Goal: Transaction & Acquisition: Purchase product/service

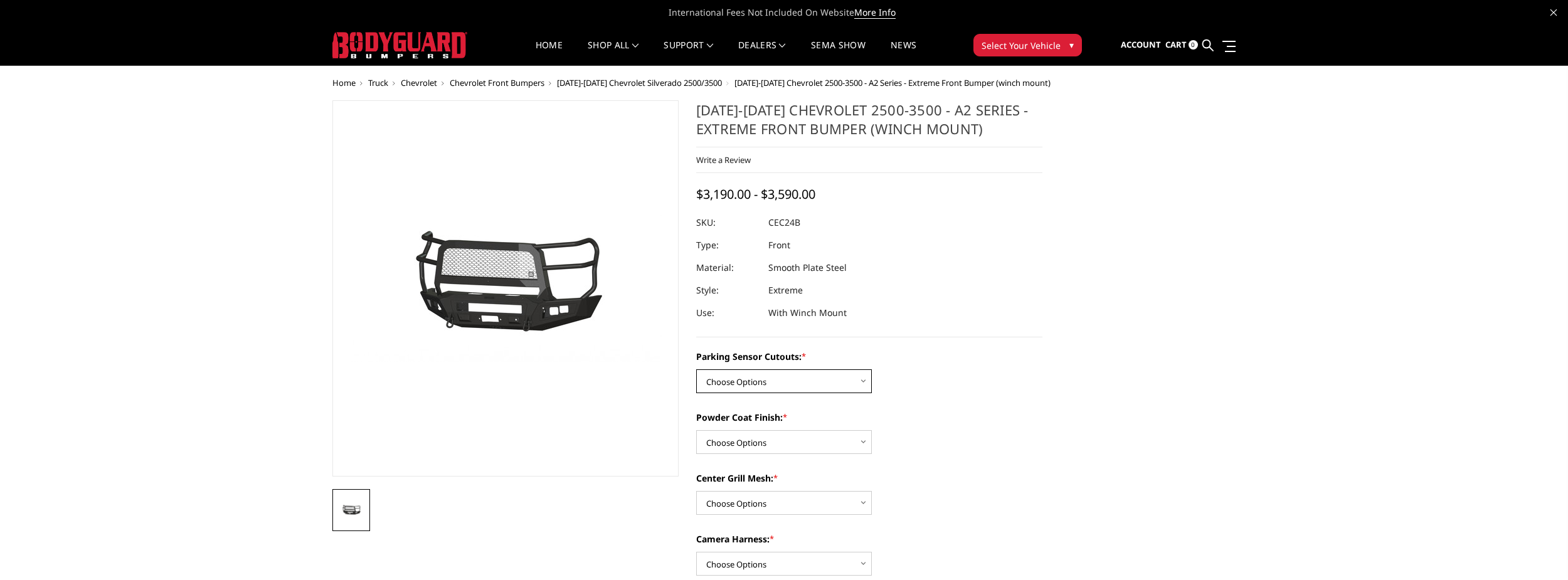
click at [769, 383] on select "Choose Options No - Without Parking Sensor Cutouts Yes - With Parking Sensor Cu…" at bounding box center [784, 381] width 176 height 24
select select "2246"
click at [696, 370] on select "Choose Options No - Without Parking Sensor Cutouts Yes - With Parking Sensor Cu…" at bounding box center [784, 381] width 176 height 24
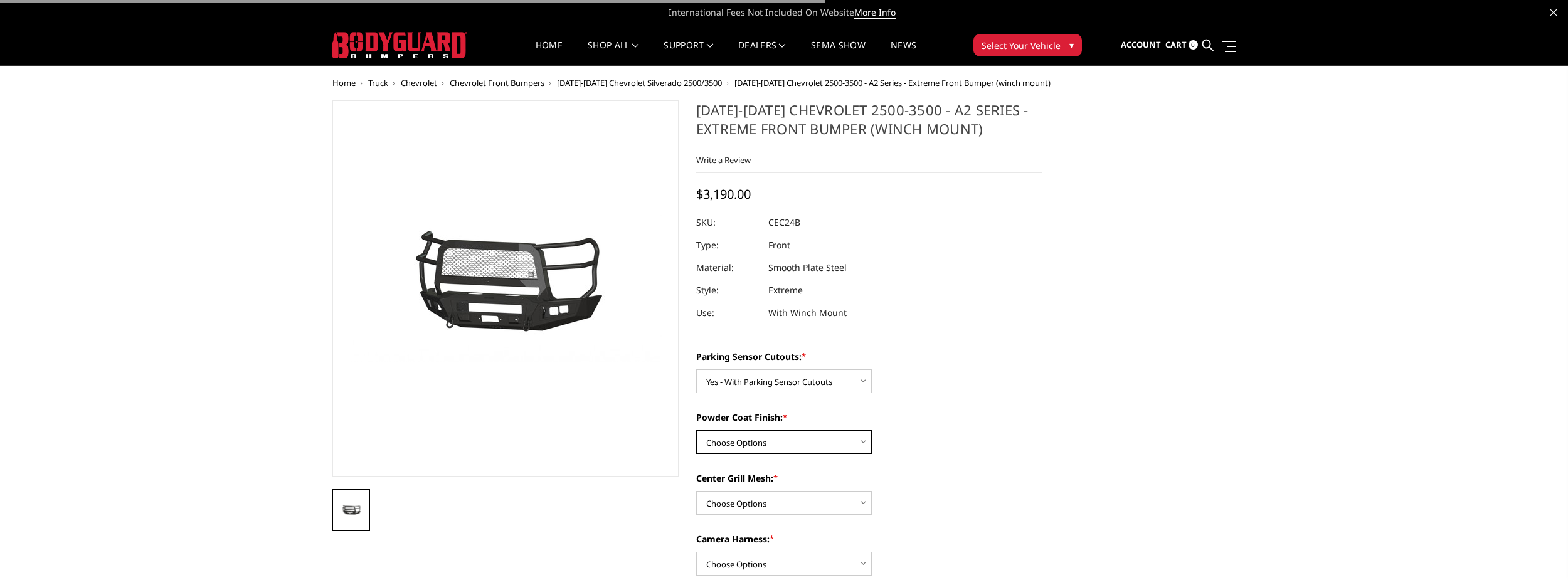
click at [807, 444] on select "Choose Options Bare Metal Textured Black Powder Coat" at bounding box center [784, 441] width 176 height 24
select select "2248"
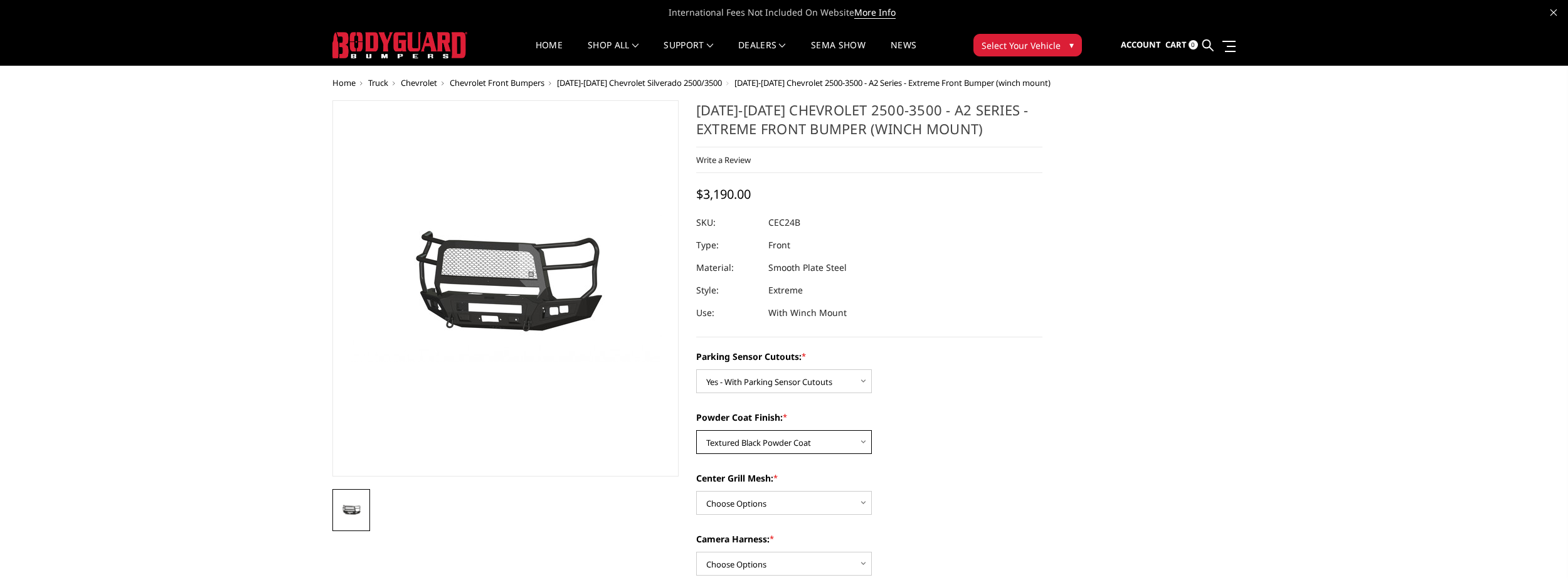
click at [696, 430] on select "Choose Options Bare Metal Textured Black Powder Coat" at bounding box center [784, 441] width 176 height 24
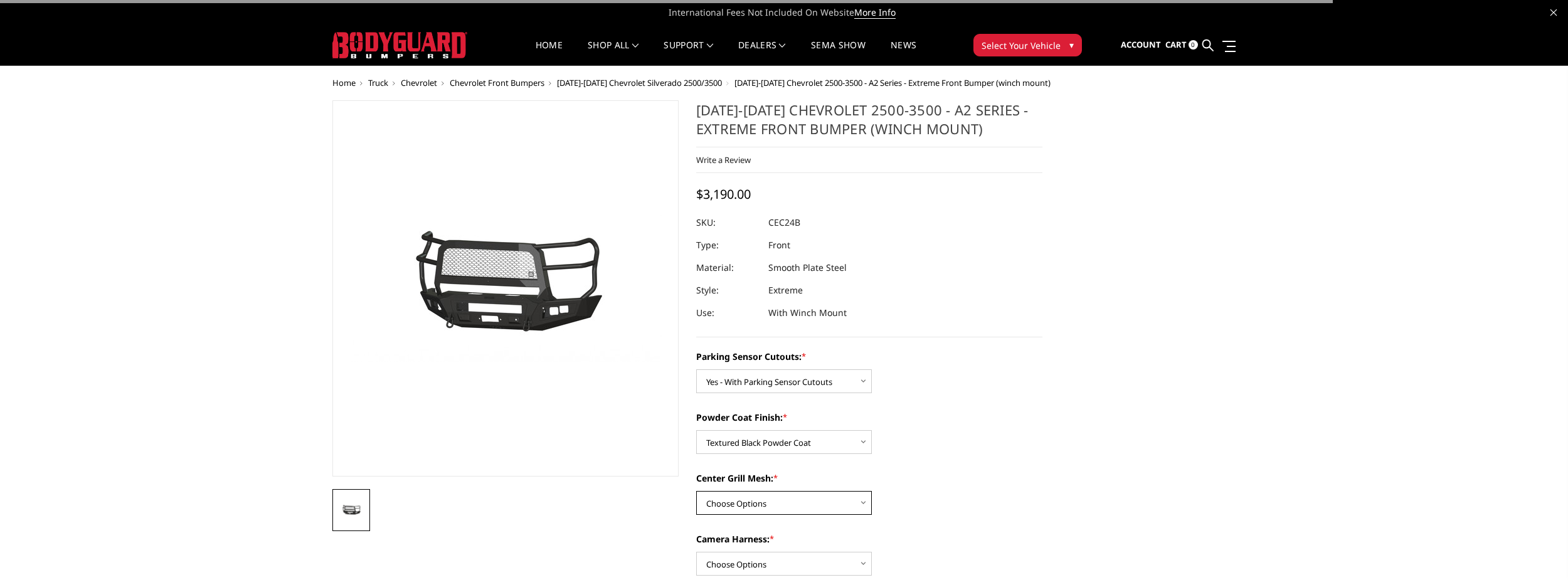
click at [777, 496] on select "Choose Options With Center Grill Mesh Without Center Grill Mesh" at bounding box center [784, 502] width 176 height 24
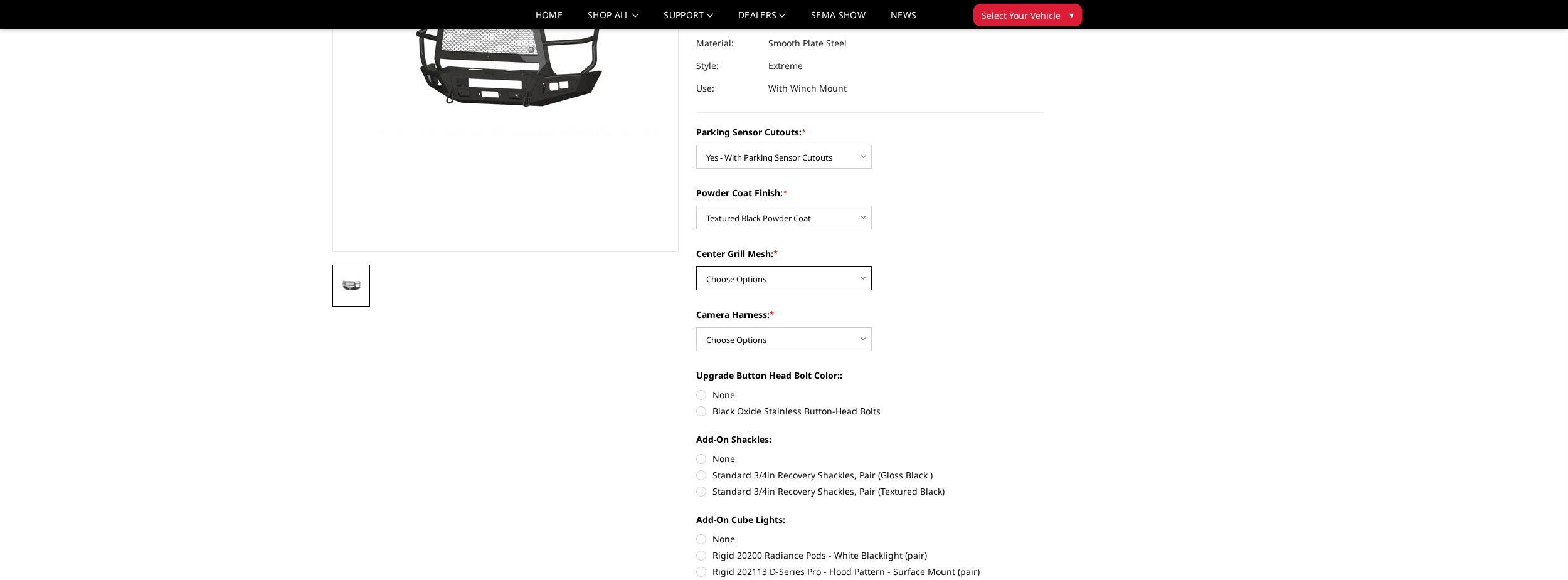
scroll to position [188, 0]
click at [775, 283] on select "Choose Options With Center Grill Mesh Without Center Grill Mesh" at bounding box center [784, 277] width 176 height 24
select select "2249"
click at [696, 265] on select "Choose Options With Center Grill Mesh Without Center Grill Mesh" at bounding box center [784, 277] width 176 height 24
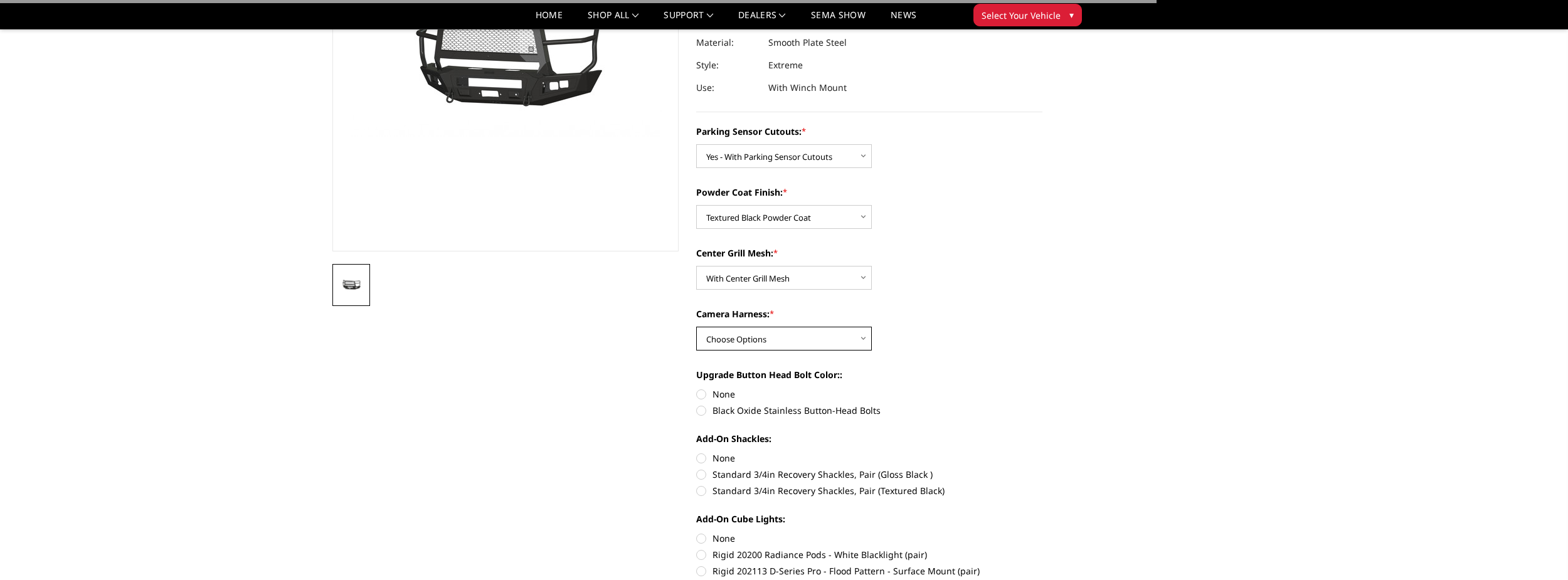
click at [782, 329] on select "Choose Options WITH Camera Harness WITHOUT Camera Harness" at bounding box center [784, 338] width 176 height 24
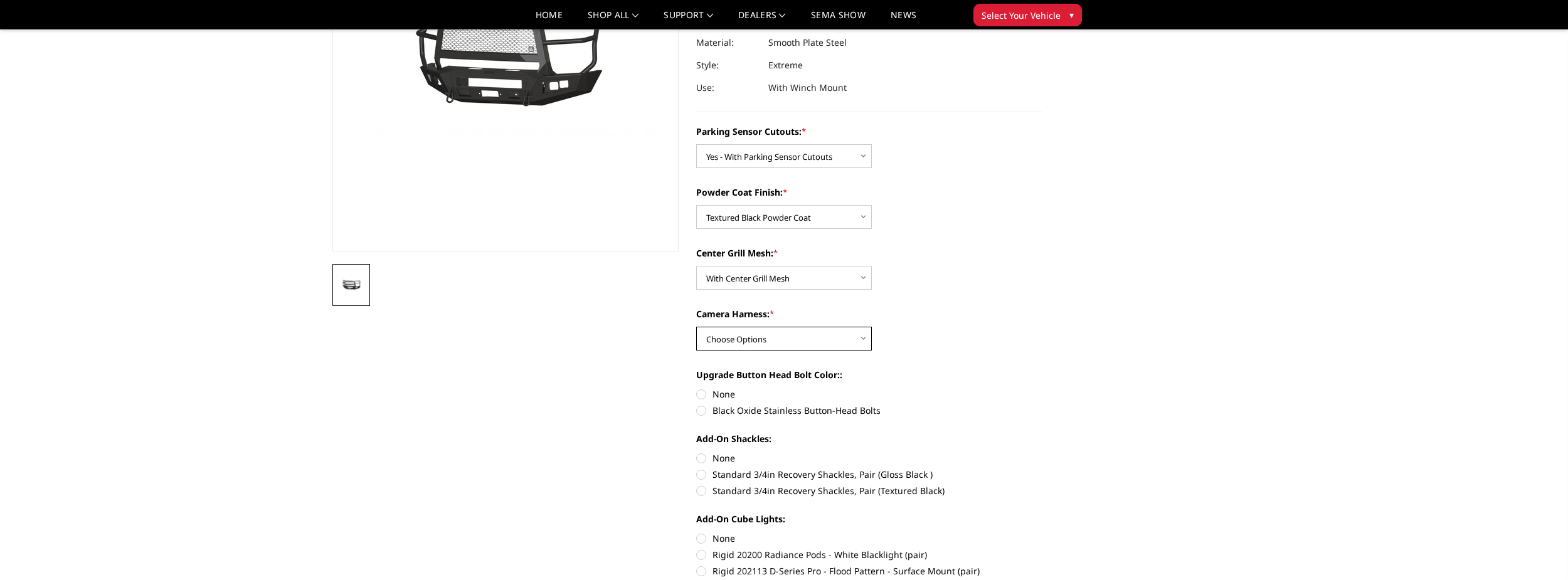
select select "2252"
click at [696, 326] on select "Choose Options WITH Camera Harness WITHOUT Camera Harness" at bounding box center [784, 338] width 176 height 24
click at [724, 408] on label "Black Oxide Stainless Button-Head Bolts" at bounding box center [870, 410] width 346 height 13
click at [730, 409] on label "Black Oxide Stainless Button-Head Bolts" at bounding box center [870, 410] width 346 height 13
click at [1043, 388] on input "Black Oxide Stainless Button-Head Bolts" at bounding box center [1043, 387] width 1 height 1
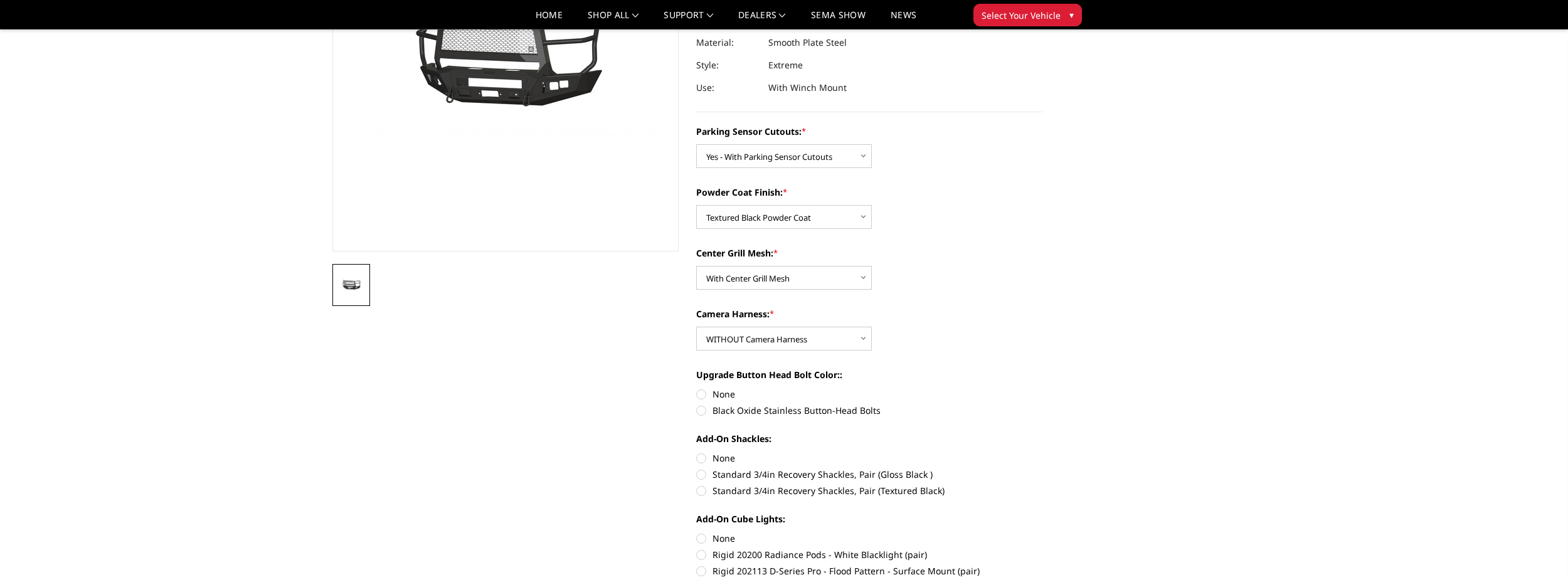
radio input "true"
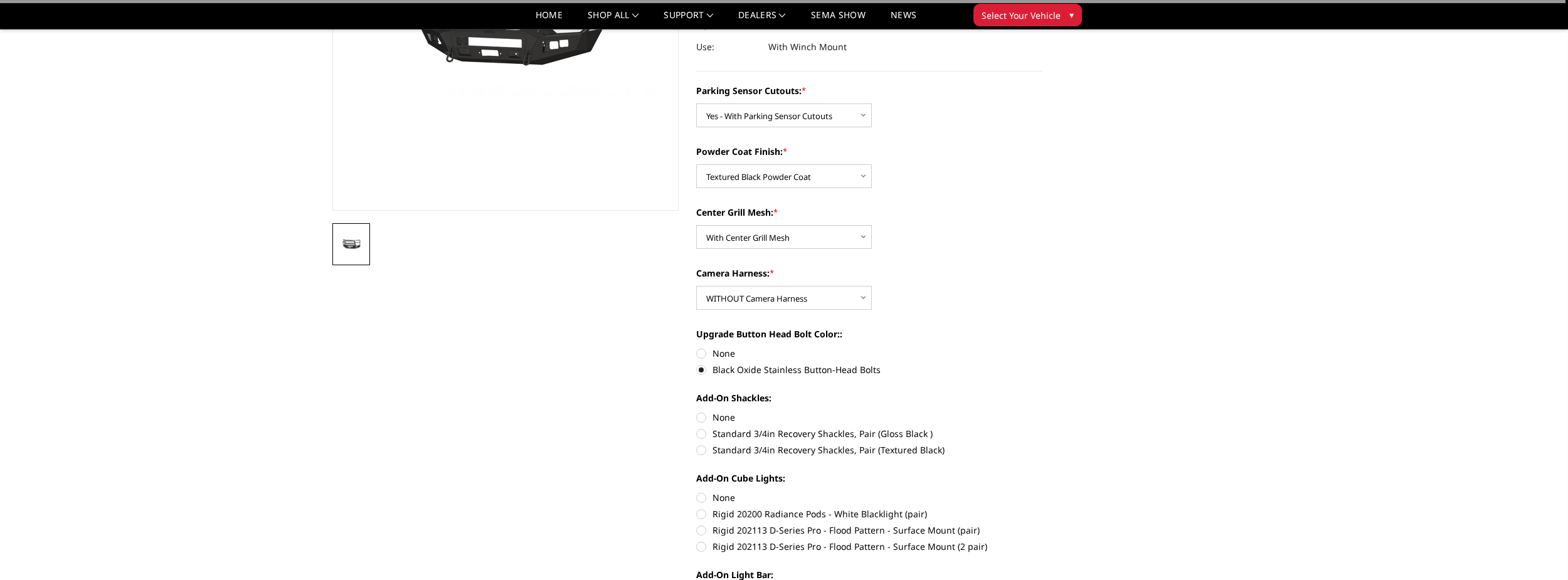
scroll to position [251, 0]
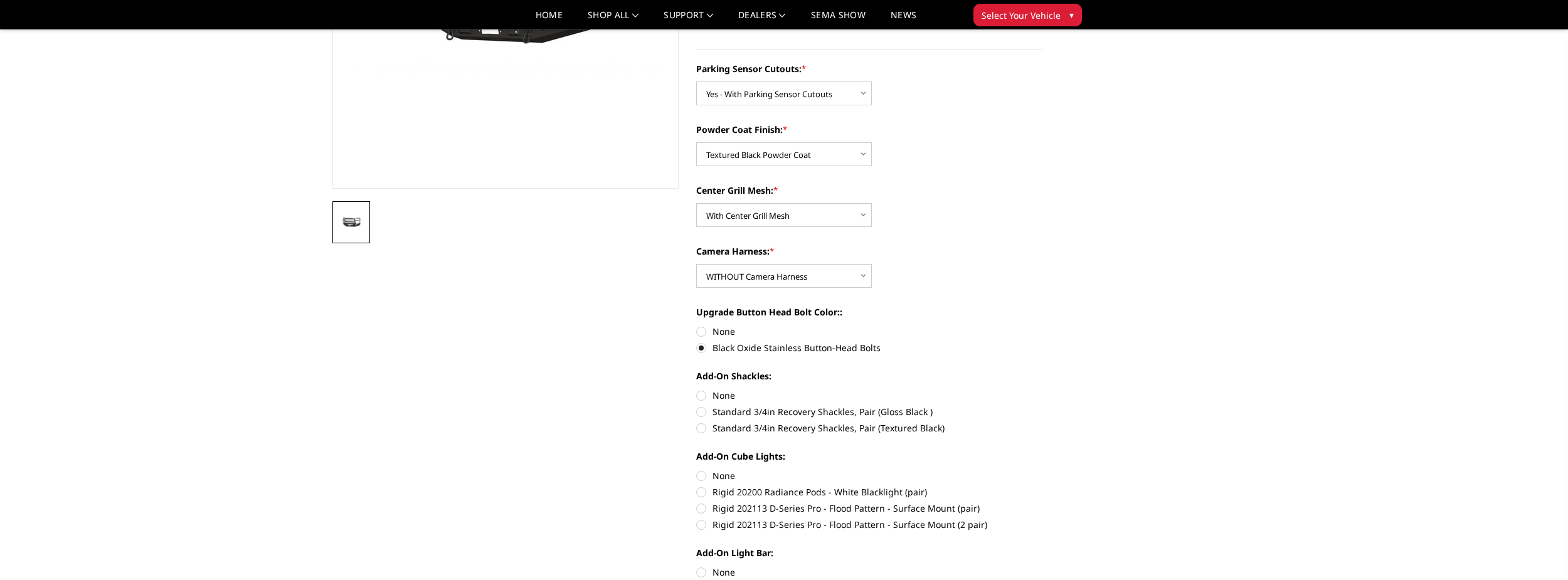
click at [768, 429] on label "Standard 3/4in Recovery Shackles, Pair (Textured Black)" at bounding box center [870, 428] width 346 height 13
click at [1043, 406] on input "Standard 3/4in Recovery Shackles, Pair (Textured Black)" at bounding box center [1043, 405] width 1 height 1
radio input "true"
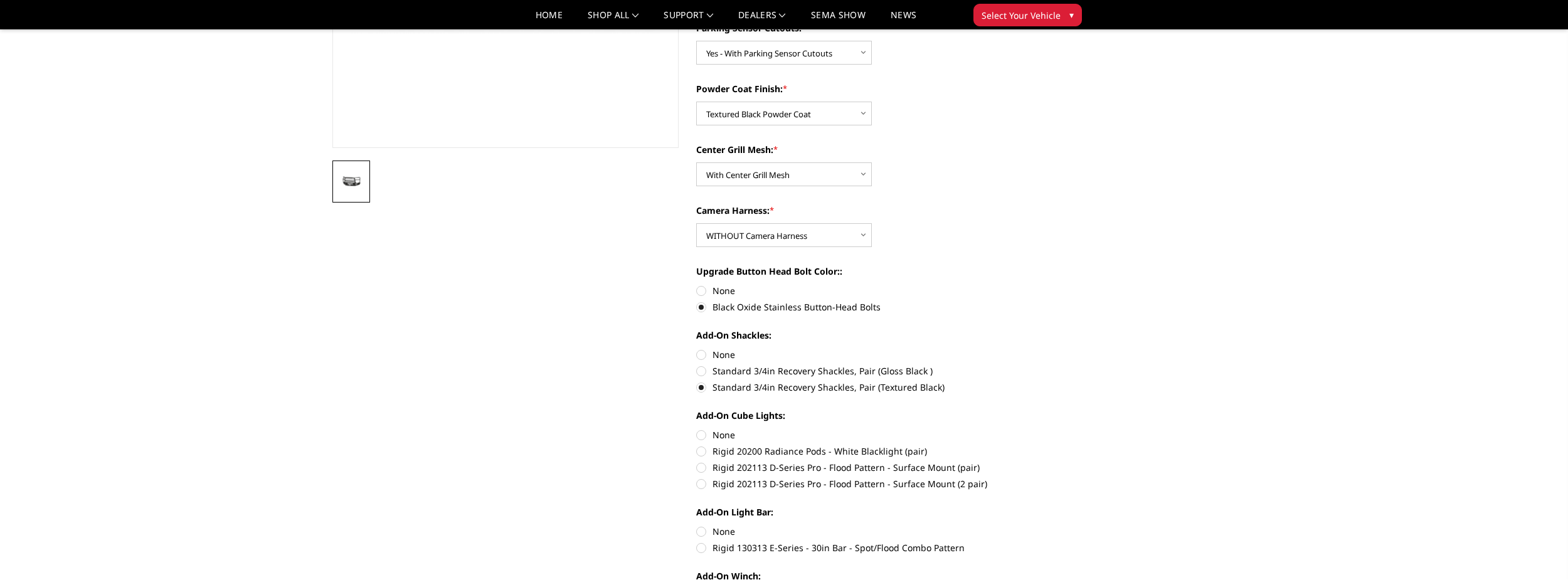
scroll to position [314, 0]
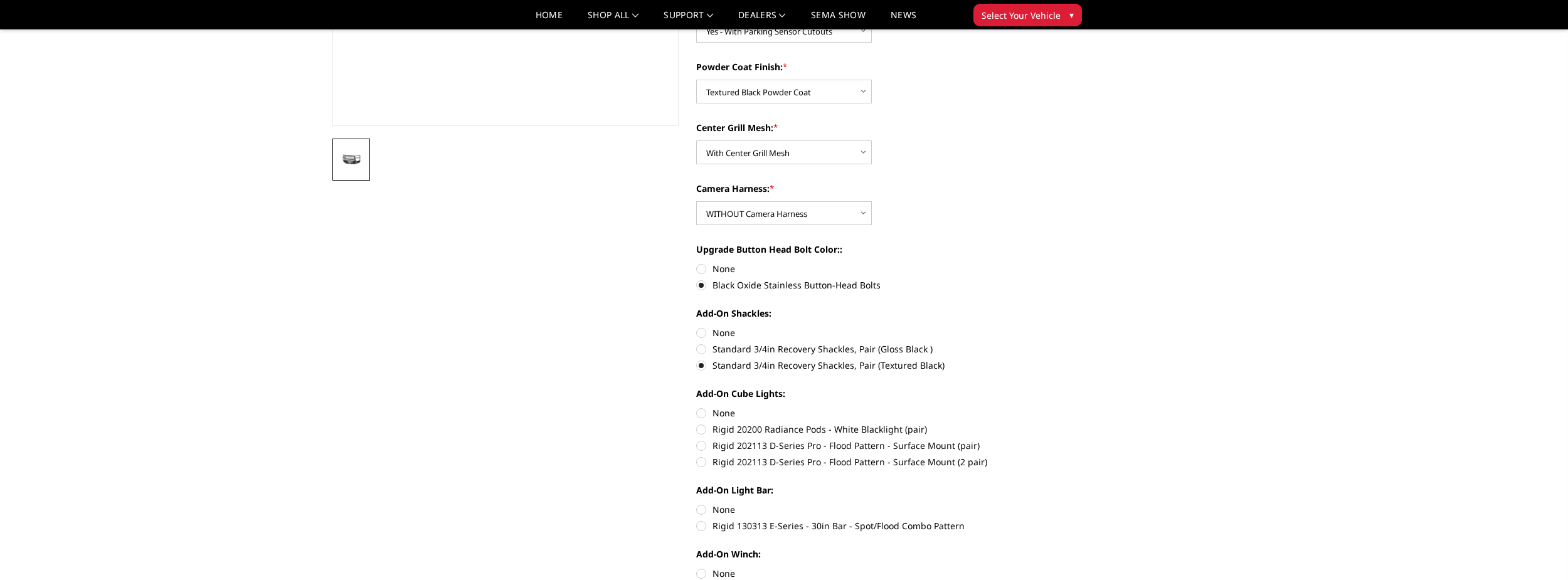
click at [730, 440] on label "Rigid 202113 D-Series Pro - Flood Pattern - Surface Mount (pair)" at bounding box center [870, 444] width 346 height 13
click at [1043, 423] on input "Rigid 202113 D-Series Pro - Flood Pattern - Surface Mount (pair)" at bounding box center [1043, 423] width 1 height 1
radio input "true"
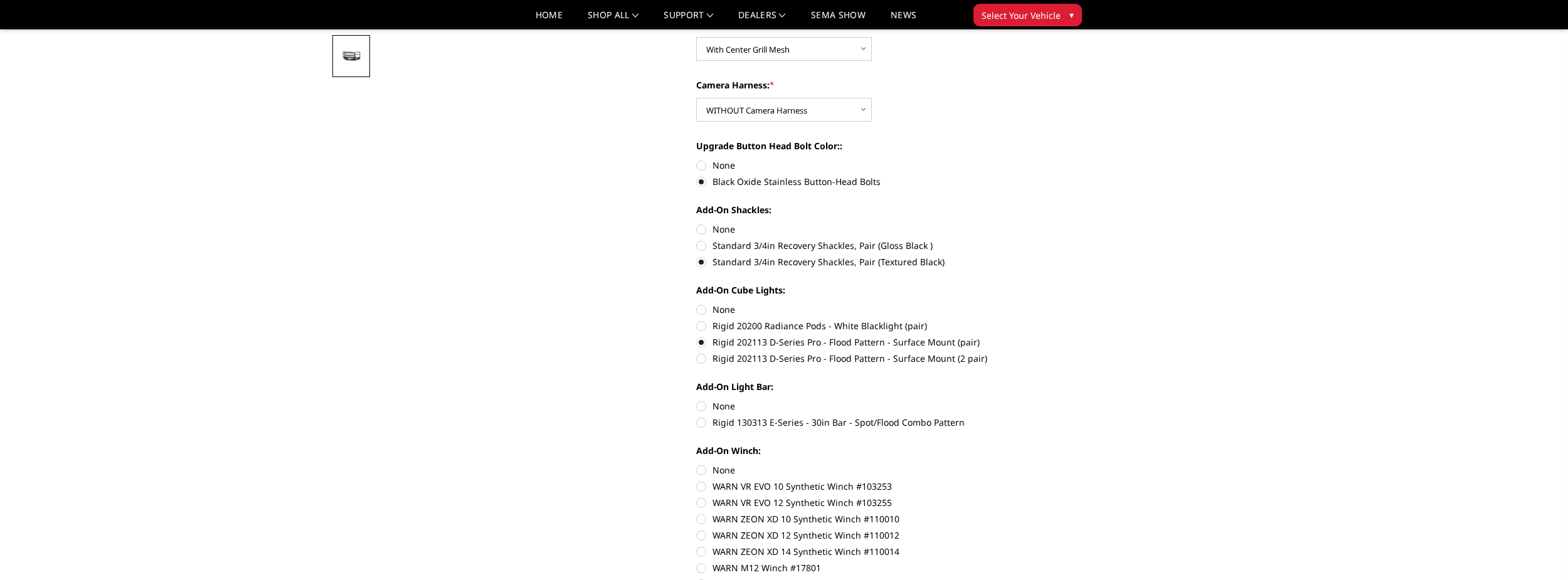
scroll to position [438, 0]
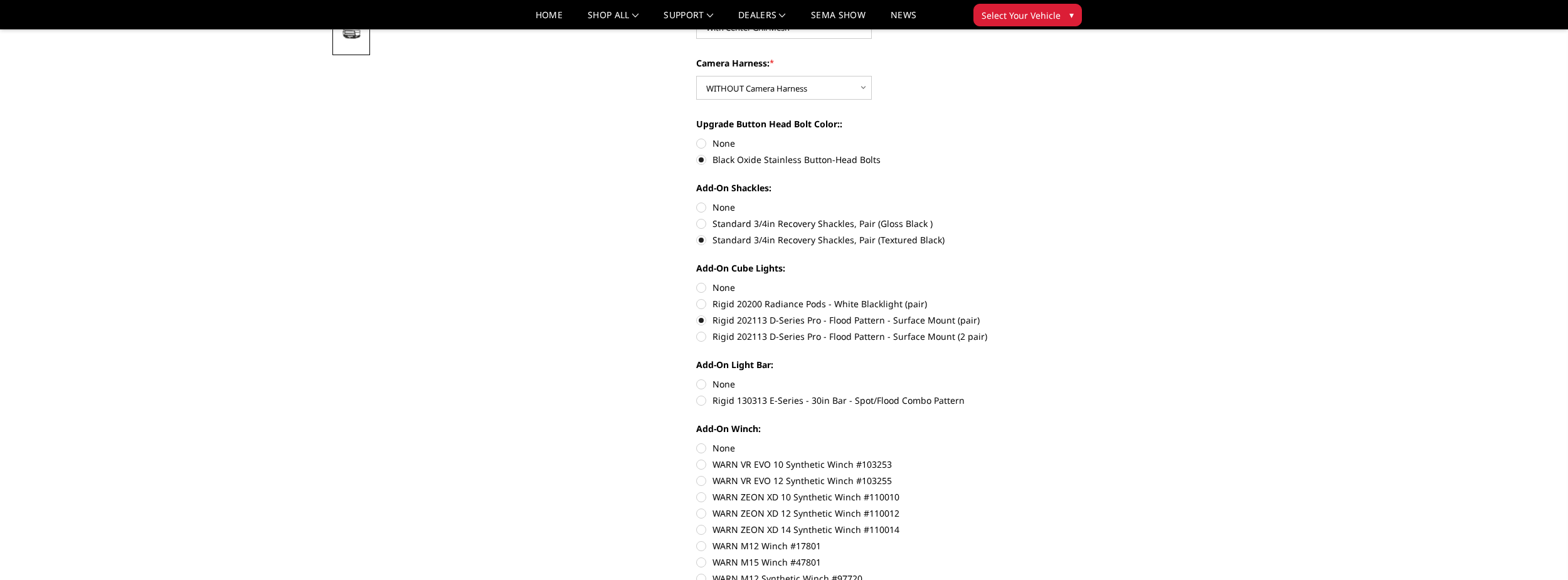
click at [728, 409] on div "Parking Sensor Cutouts: * Choose Options No - Without Parking Sensor Cutouts Ye…" at bounding box center [870, 253] width 346 height 757
click at [733, 404] on label "Rigid 130313 E-Series - 30in Bar - Spot/Flood Combo Pattern" at bounding box center [870, 399] width 346 height 13
click at [1043, 378] on input "Rigid 130313 E-Series - 30in Bar - Spot/Flood Combo Pattern" at bounding box center [1043, 377] width 1 height 1
radio input "true"
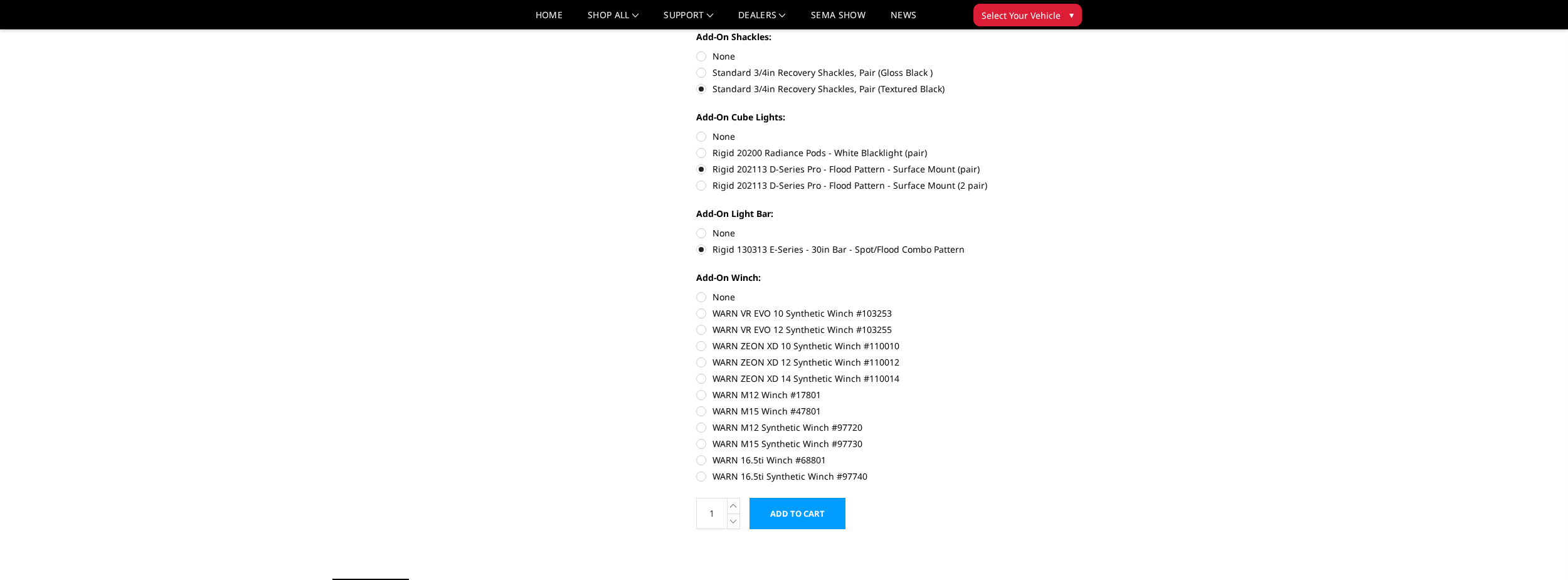
scroll to position [627, 0]
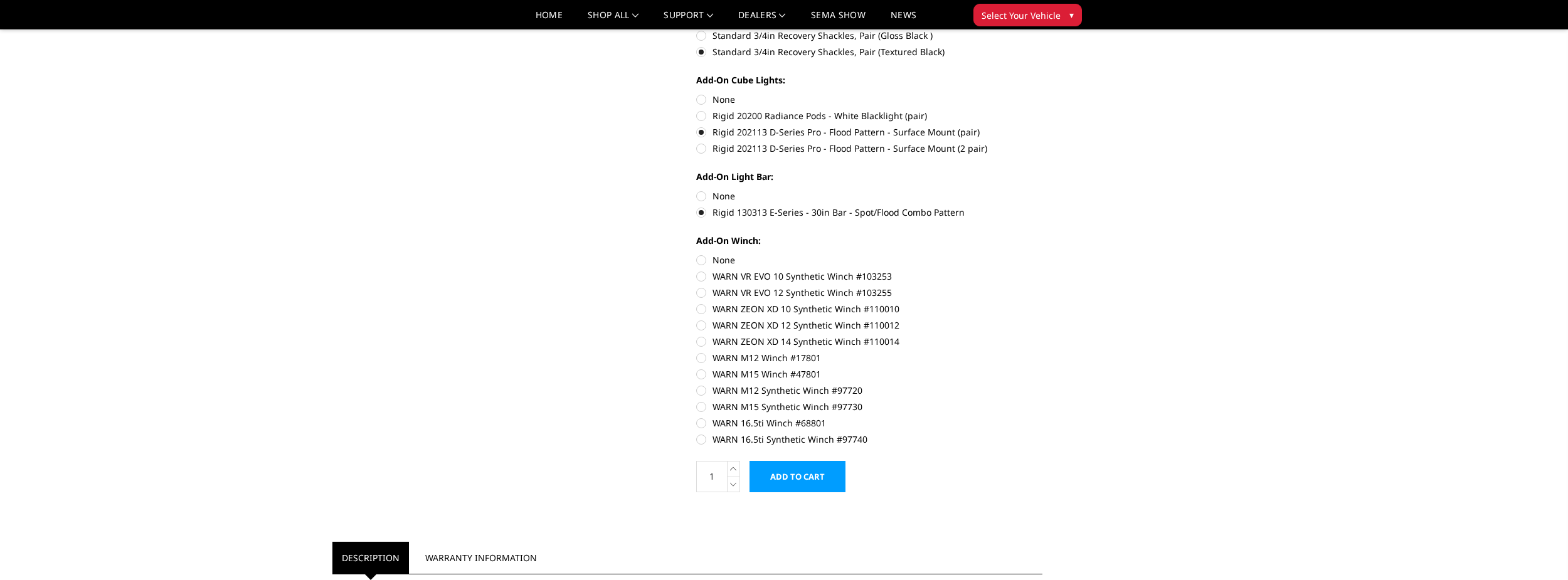
click at [725, 333] on div "Add-On Winch: None WARN VR EVO 10 Synthetic Winch #103253 WARN VR EVO 12 Synthe…" at bounding box center [870, 338] width 346 height 209
click at [712, 349] on div "Add-On Winch: None WARN VR EVO 10 Synthetic Winch #103253 WARN VR EVO 12 Synthe…" at bounding box center [870, 338] width 346 height 209
click at [719, 340] on label "WARN ZEON XD 14 Synthetic Winch #110014" at bounding box center [870, 341] width 346 height 13
click at [1043, 319] on input "WARN ZEON XD 14 Synthetic Winch #110014" at bounding box center [1043, 319] width 1 height 1
radio input "true"
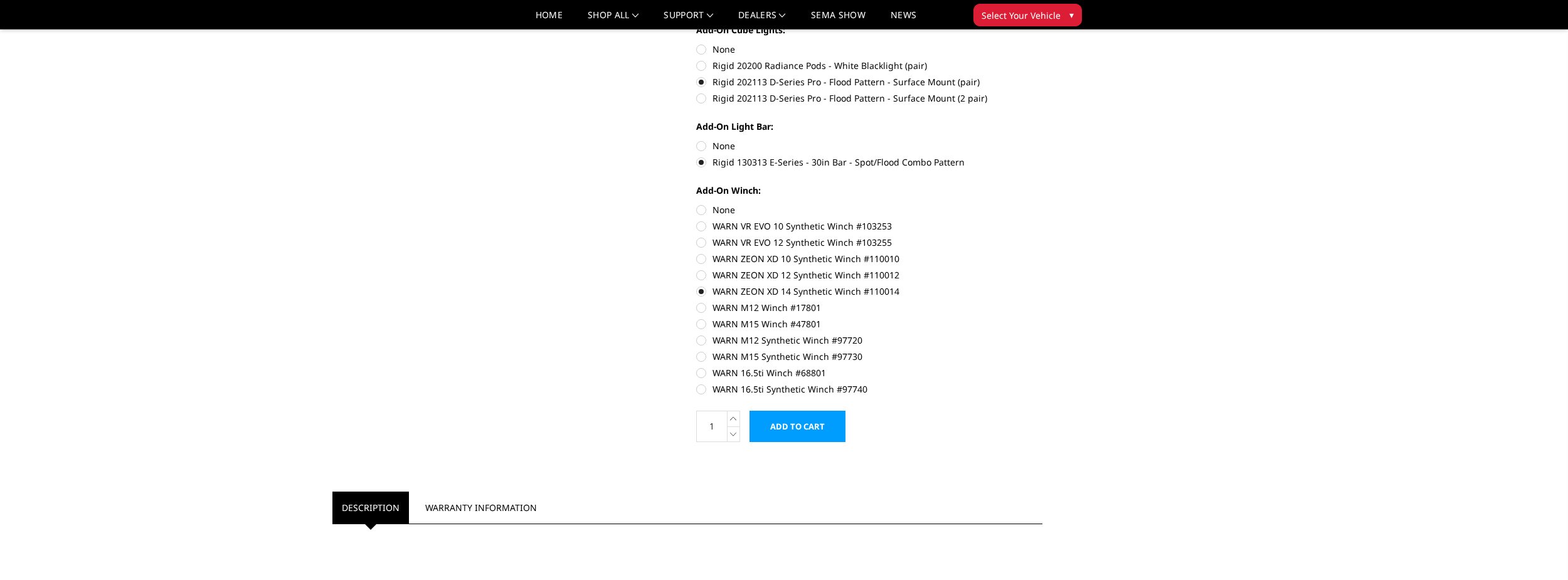
scroll to position [689, 0]
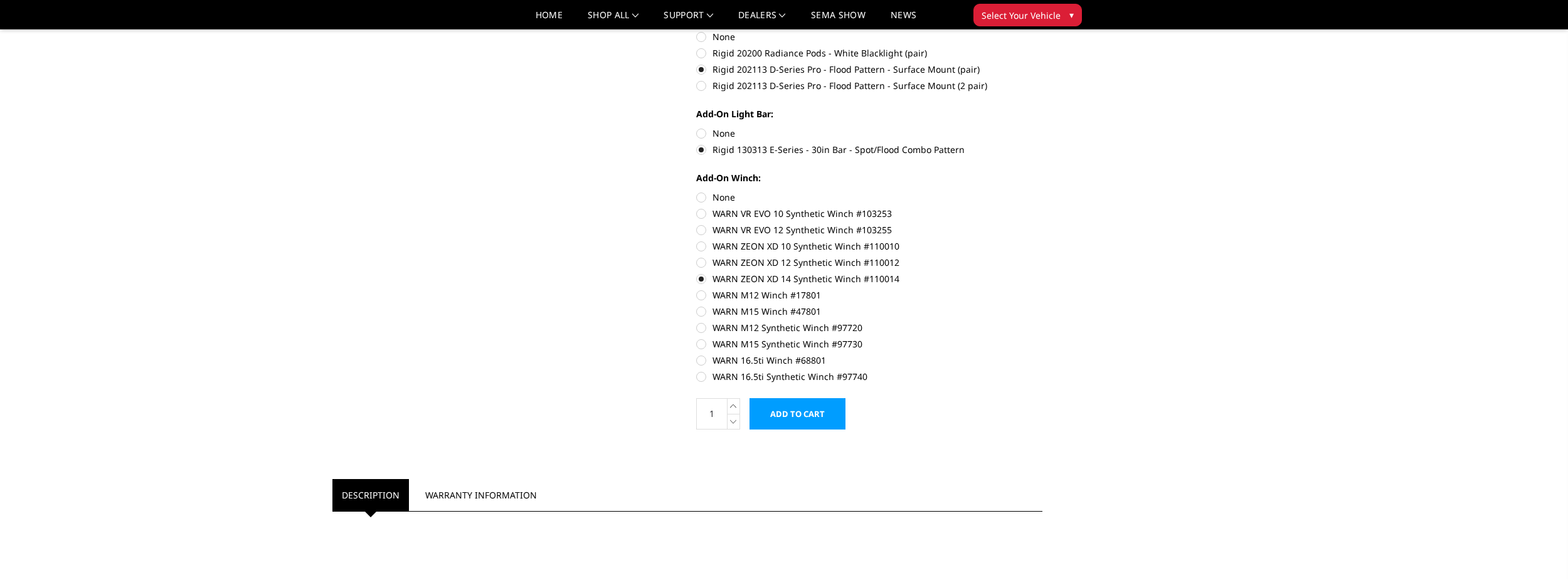
click at [752, 212] on label "WARN VR EVO 10 Synthetic Winch #103253" at bounding box center [870, 212] width 346 height 13
click at [1043, 192] on input "WARN VR EVO 10 Synthetic Winch #103253" at bounding box center [1043, 191] width 1 height 1
radio input "true"
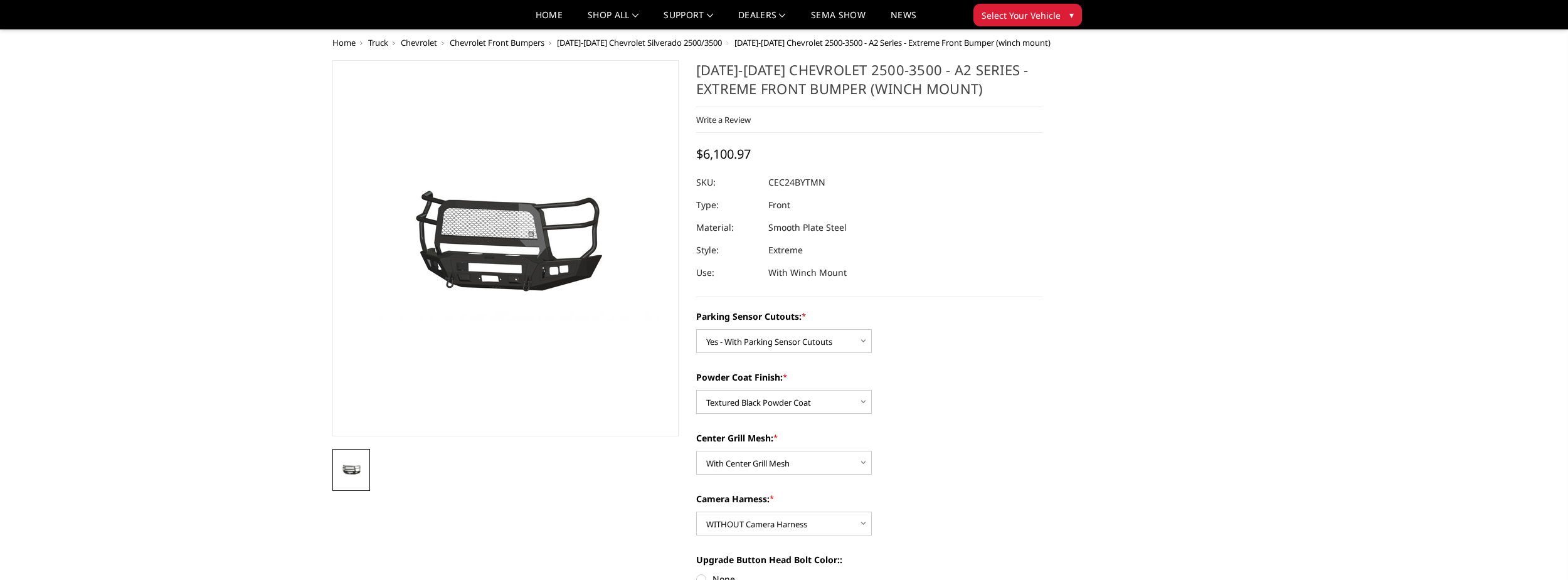
scroll to position [0, 0]
